Goal: Task Accomplishment & Management: Manage account settings

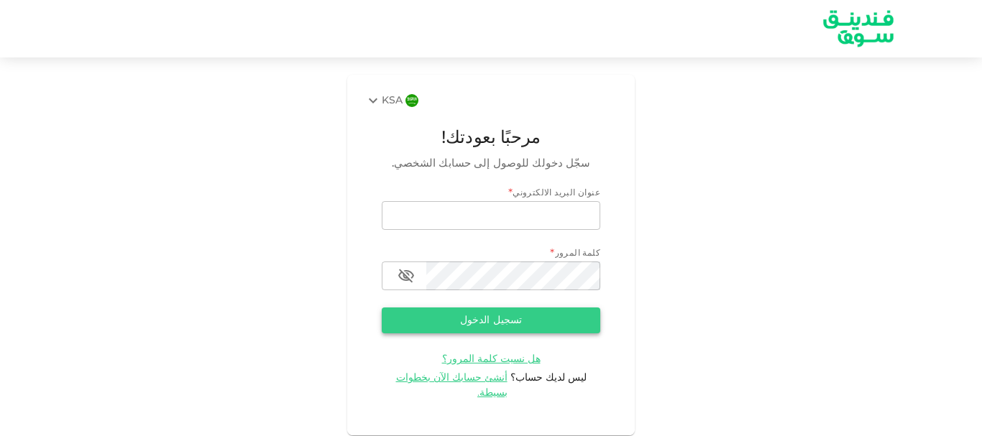
type input "[EMAIL_ADDRESS][DOMAIN_NAME]"
drag, startPoint x: 456, startPoint y: 315, endPoint x: 675, endPoint y: 305, distance: 219.4
click at [721, 312] on div "KSA مرحبًا بعودتك! سجّل دخولك للوصول إلى حسابك الشخصي. عنوان البريد الالكتروني …" at bounding box center [491, 255] width 982 height 361
click at [450, 318] on button "تسجيل الدخول" at bounding box center [491, 321] width 218 height 26
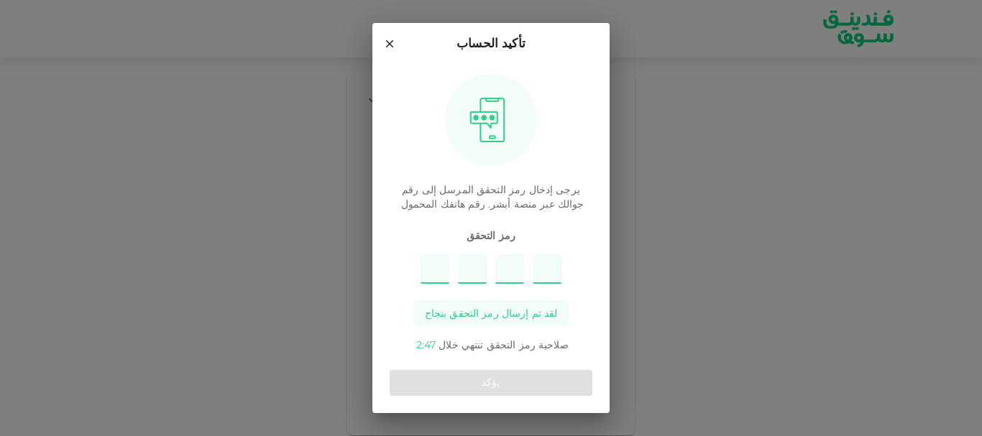
type input "2"
type input "3"
type input "1"
type input "7"
click at [439, 270] on input "2" at bounding box center [434, 269] width 29 height 29
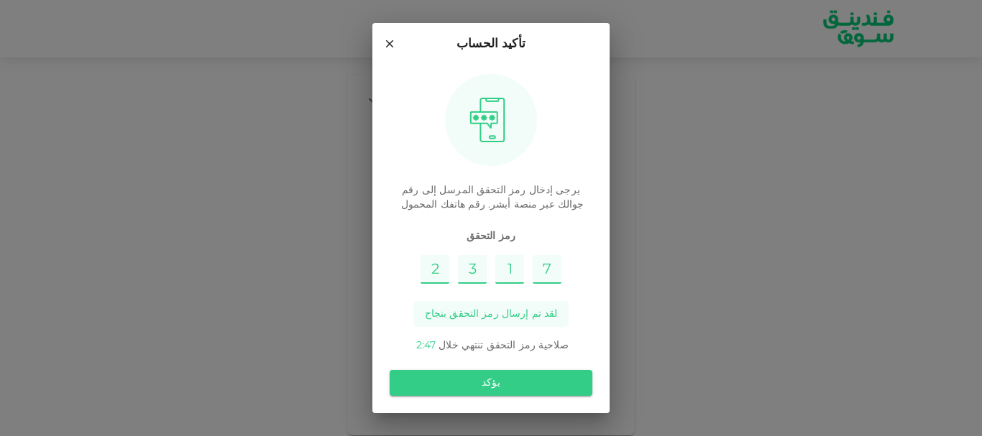
click at [430, 269] on input "2" at bounding box center [434, 269] width 29 height 29
click at [434, 279] on input "2" at bounding box center [434, 269] width 29 height 29
click at [435, 279] on input "2" at bounding box center [434, 269] width 29 height 29
click at [434, 279] on input "2" at bounding box center [434, 269] width 29 height 29
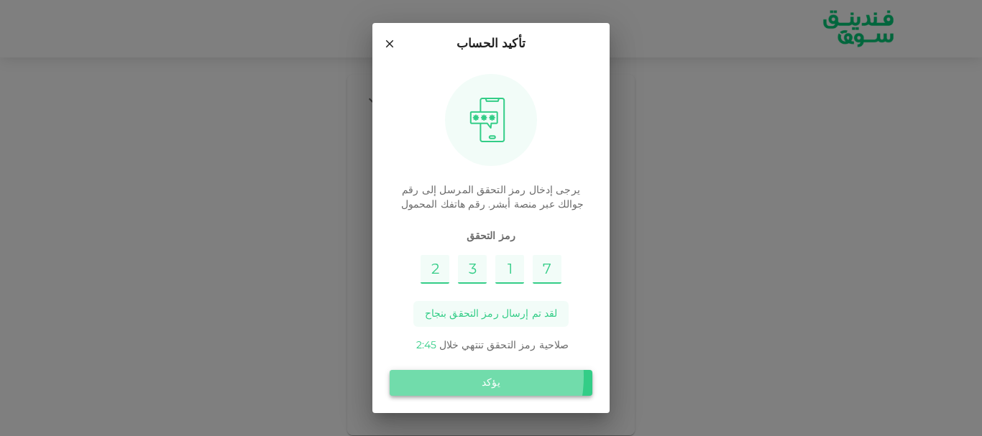
click at [458, 377] on button "يؤكد" at bounding box center [490, 383] width 203 height 26
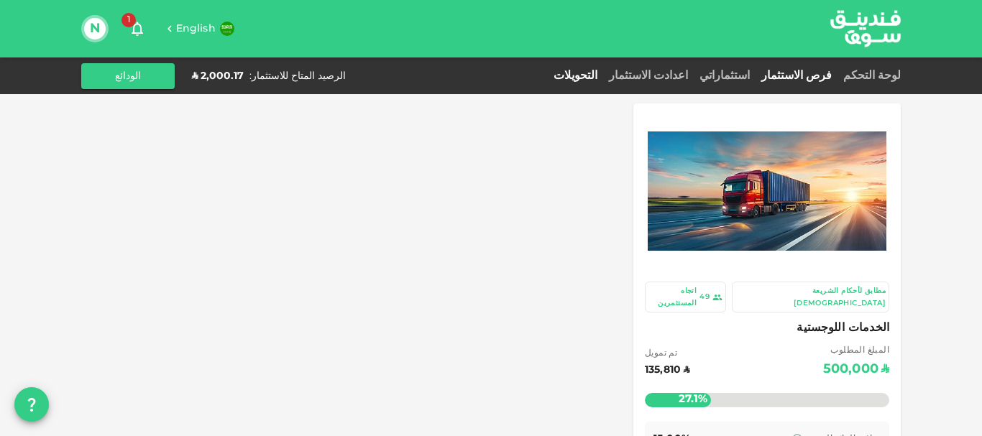
click at [603, 77] on link "التحويلات" at bounding box center [575, 75] width 55 height 11
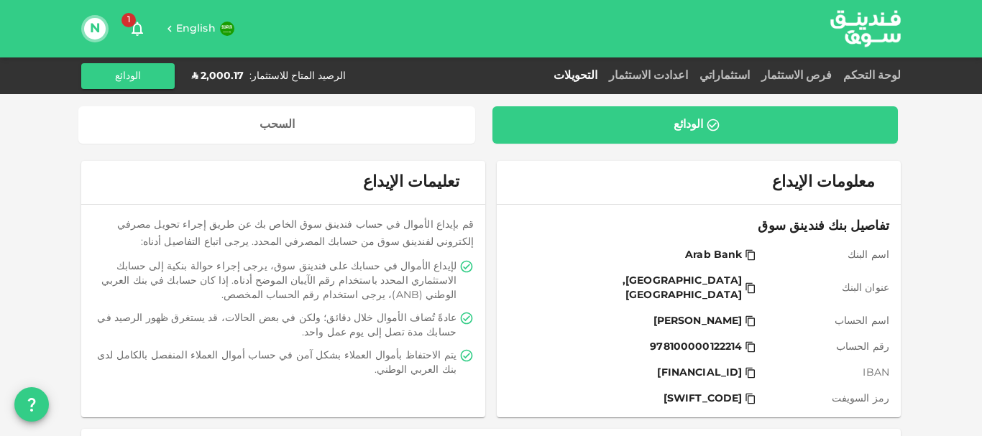
click at [131, 17] on span "1" at bounding box center [128, 20] width 14 height 14
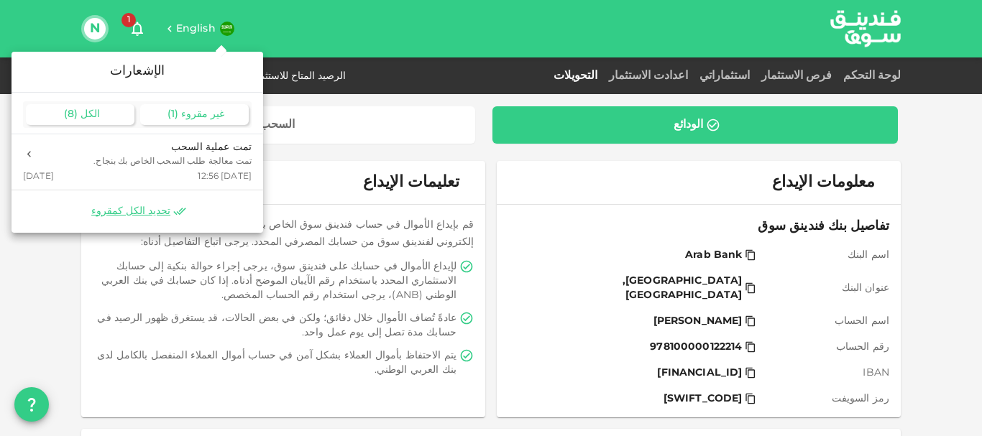
click at [99, 115] on div "الكل ( 8 )" at bounding box center [80, 114] width 109 height 21
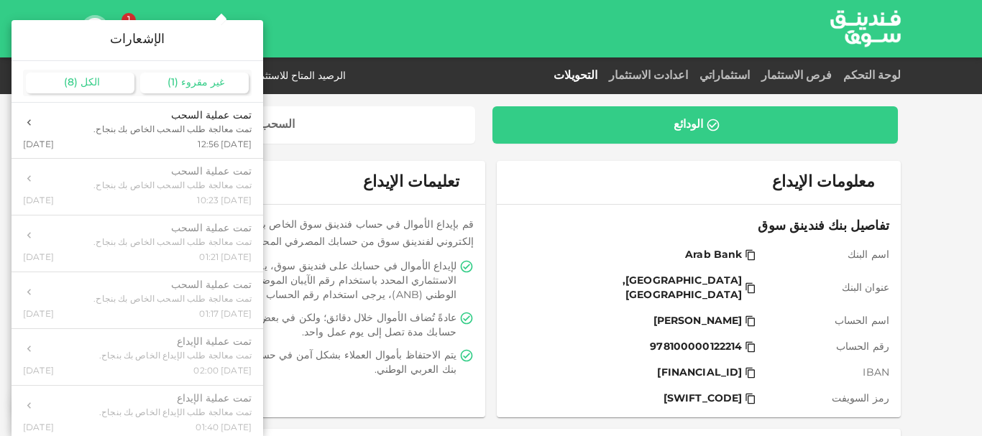
click at [210, 77] on div "غير مقروء ( 1 )" at bounding box center [194, 83] width 109 height 21
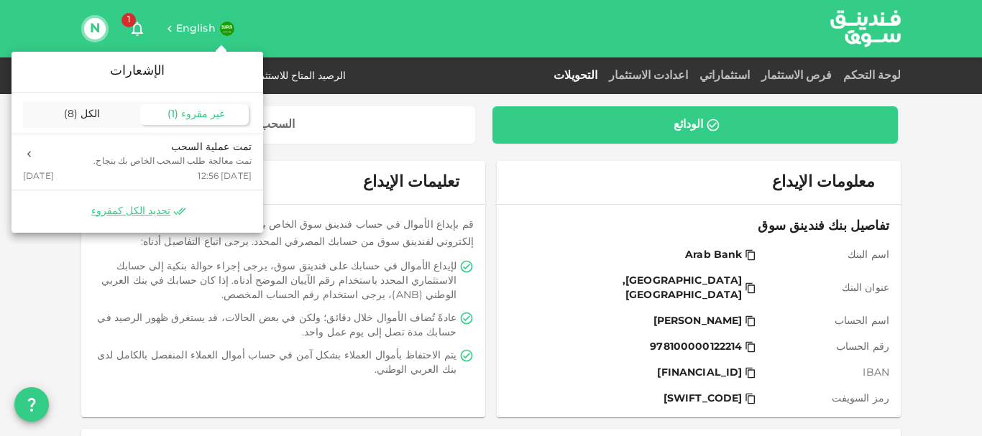
click at [892, 73] on div at bounding box center [491, 218] width 982 height 436
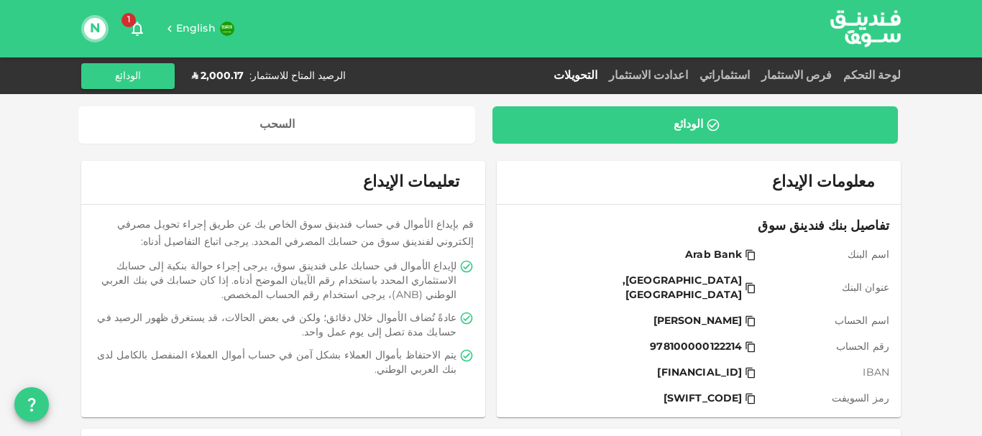
click at [878, 73] on link "لوحة التحكم" at bounding box center [868, 75] width 63 height 11
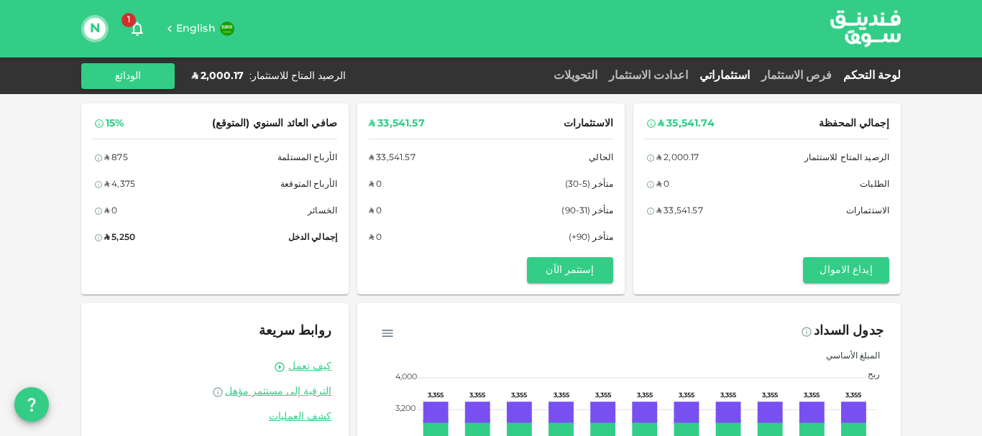
click at [754, 72] on link "استثماراتي" at bounding box center [724, 75] width 62 height 11
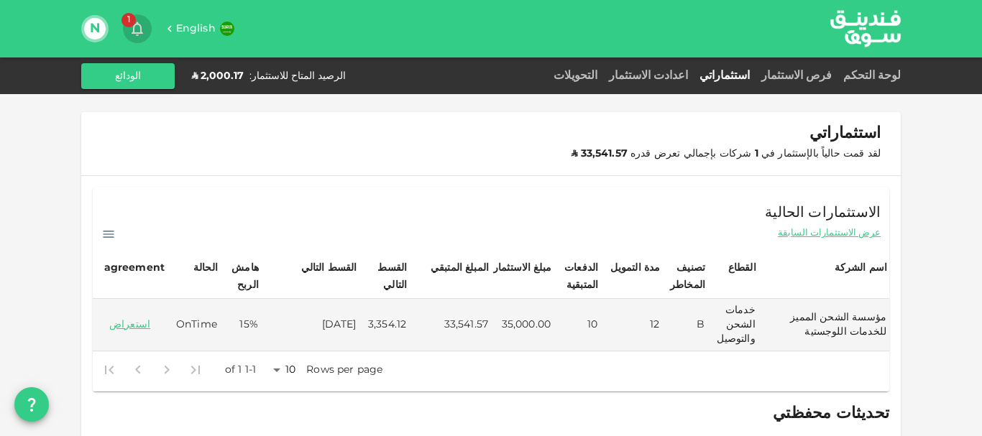
click at [134, 24] on span "1" at bounding box center [128, 20] width 14 height 14
